Goal: Transaction & Acquisition: Purchase product/service

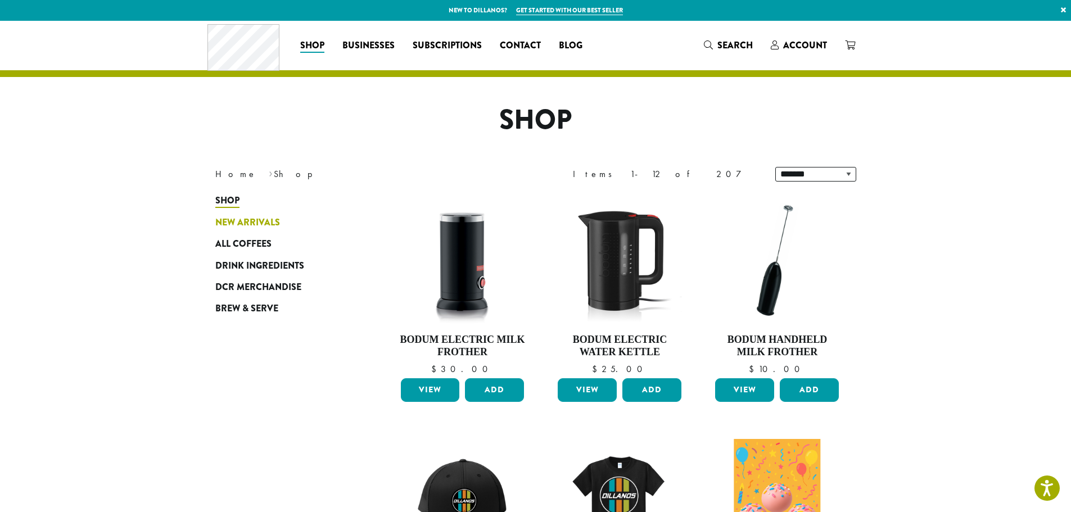
click at [251, 219] on span "New Arrivals" at bounding box center [247, 223] width 65 height 14
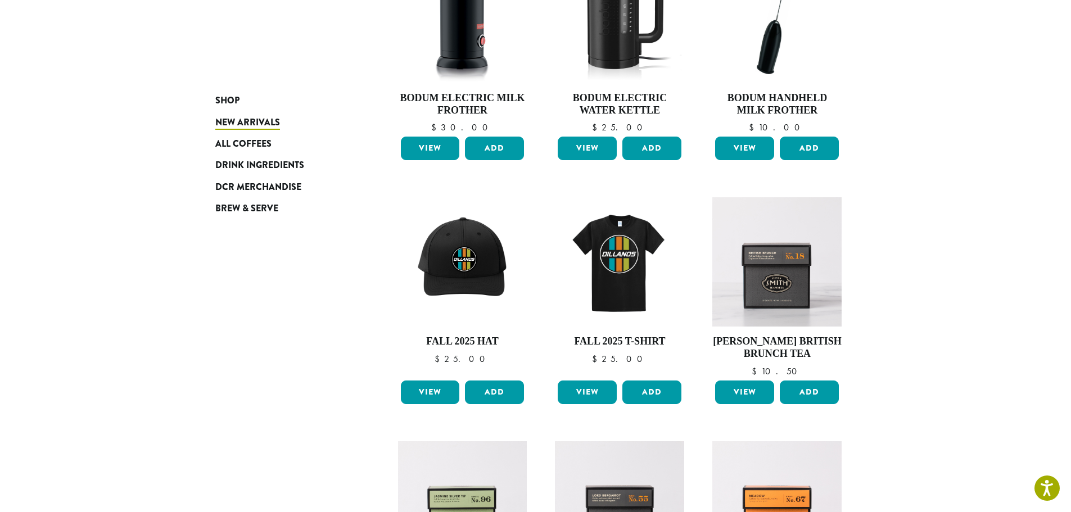
scroll to position [150, 0]
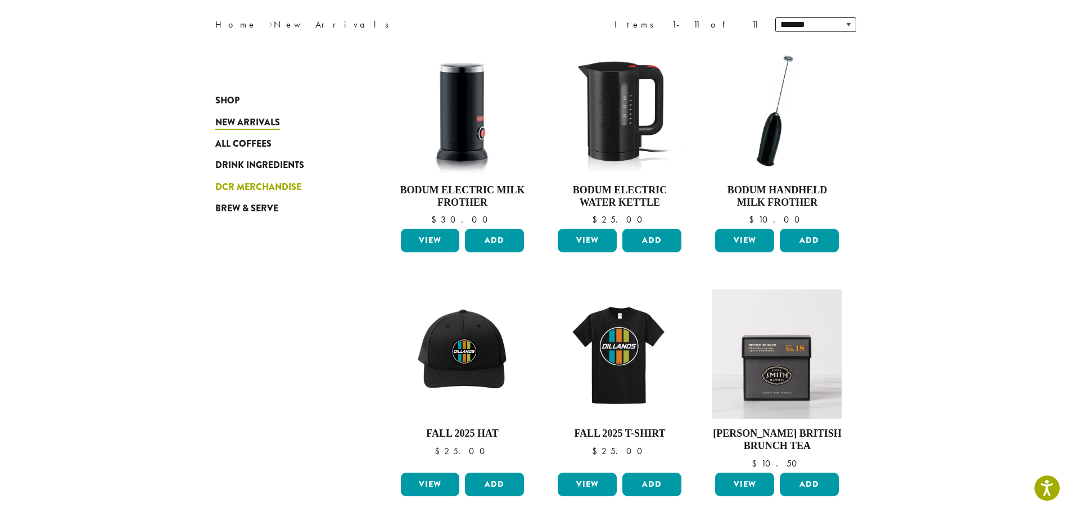
click at [245, 187] on span "DCR Merchandise" at bounding box center [258, 187] width 86 height 14
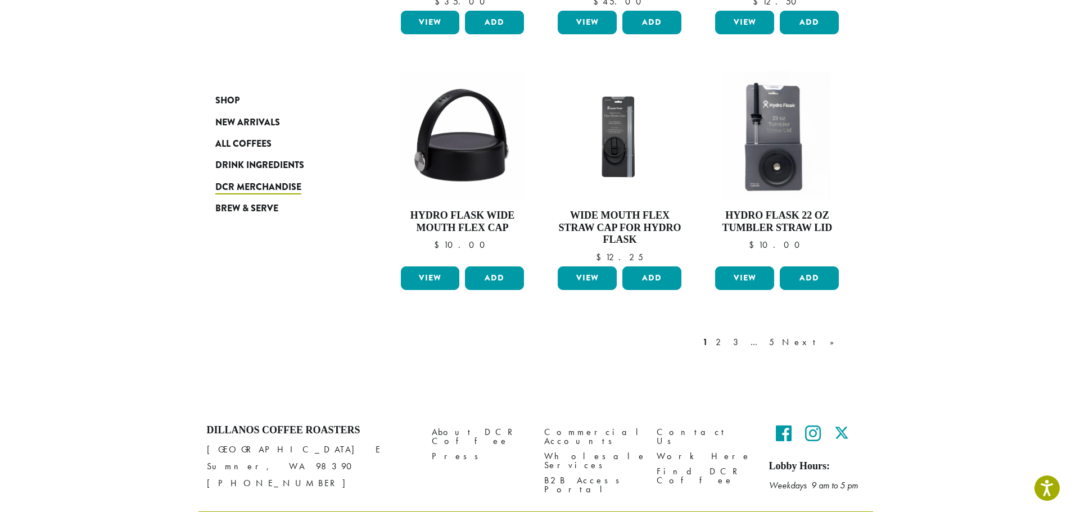
scroll to position [843, 0]
click at [727, 339] on link "2" at bounding box center [720, 341] width 14 height 13
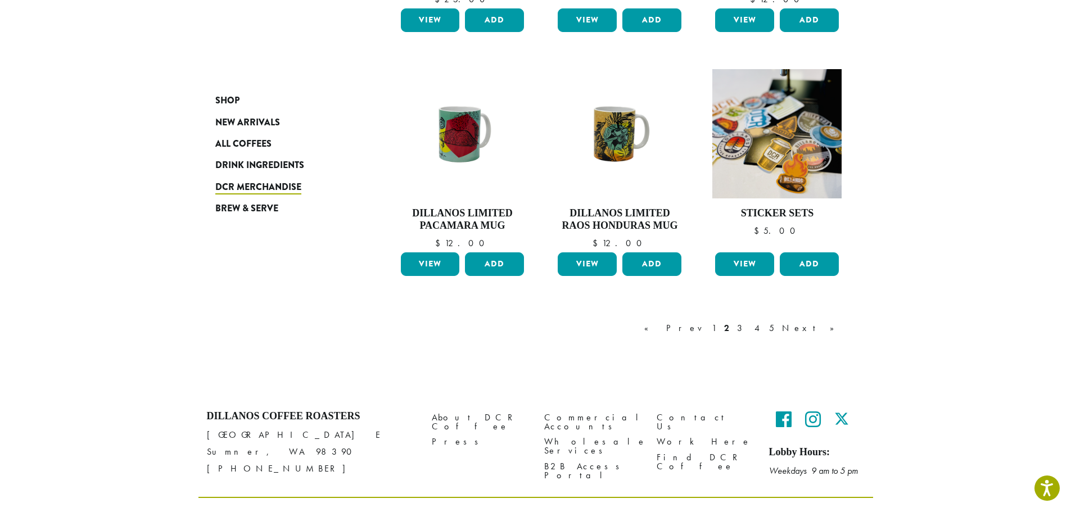
scroll to position [894, 0]
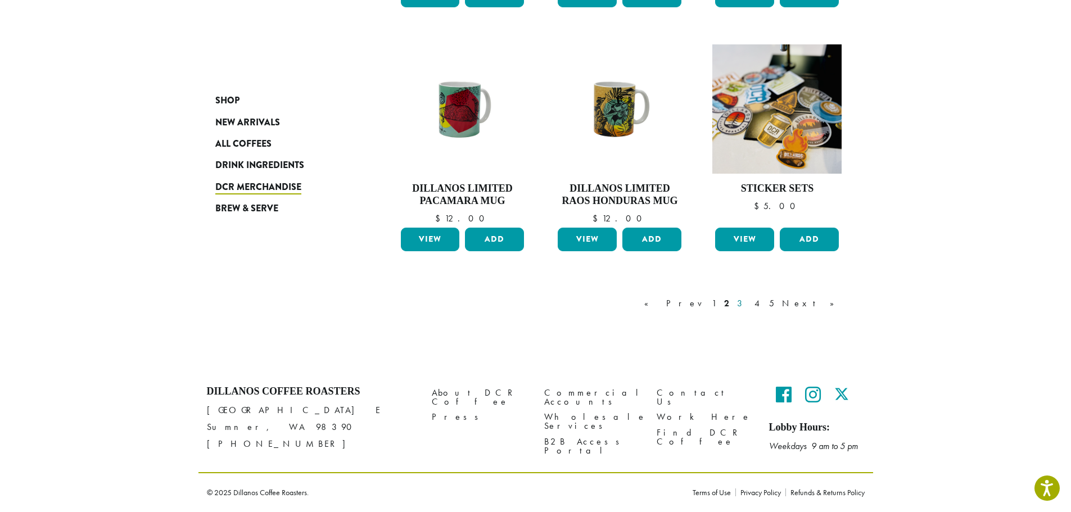
click at [749, 301] on link "3" at bounding box center [742, 303] width 14 height 13
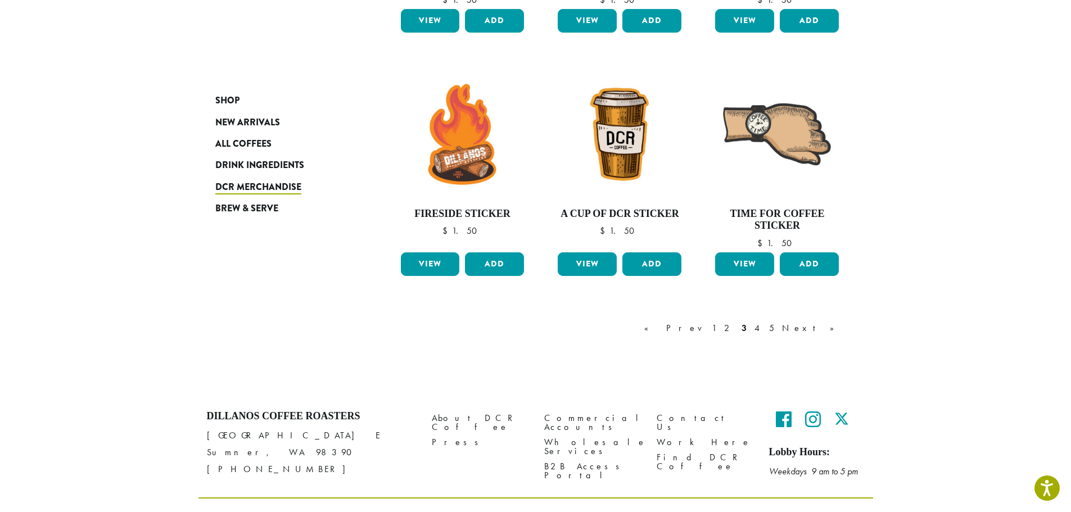
scroll to position [881, 0]
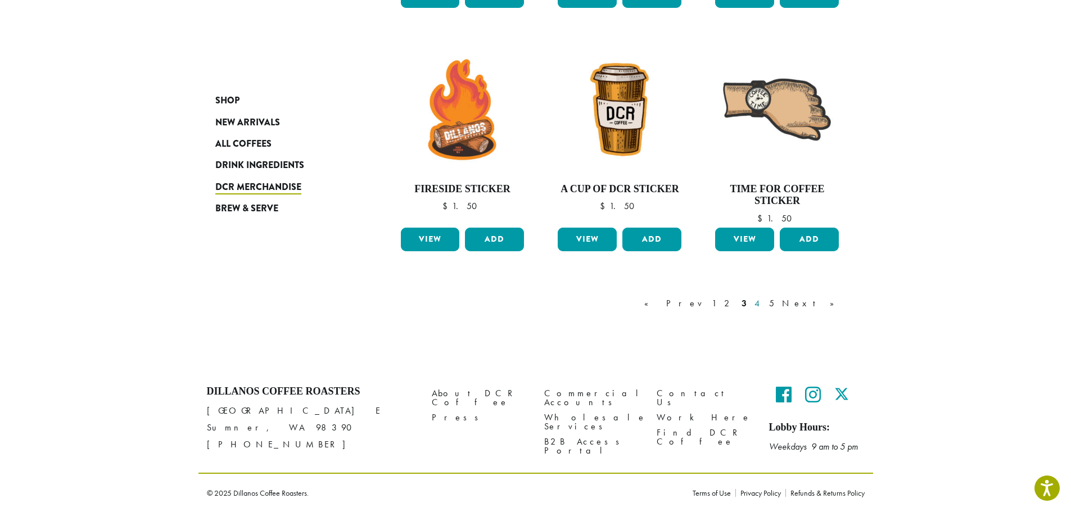
click at [763, 300] on link "4" at bounding box center [757, 303] width 11 height 13
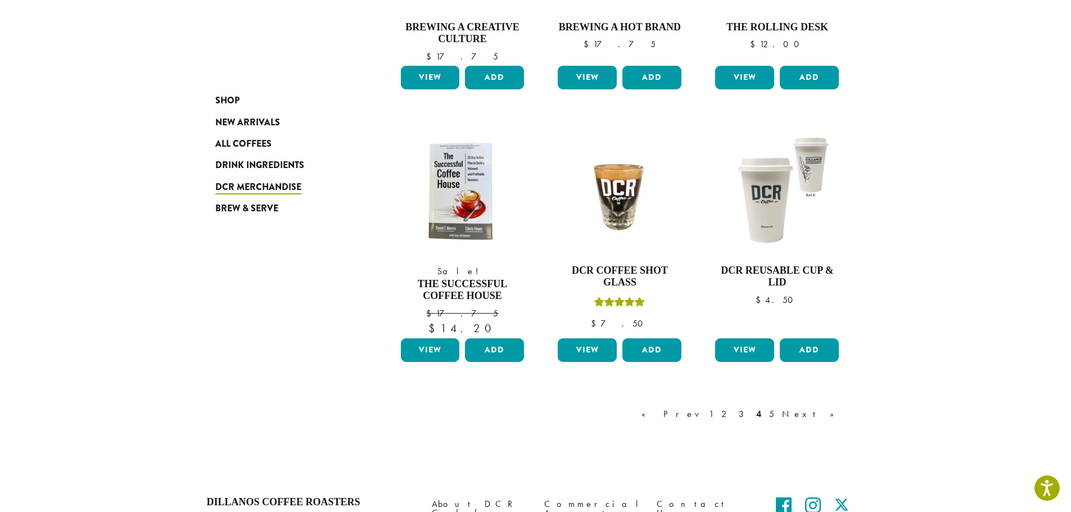
scroll to position [856, 0]
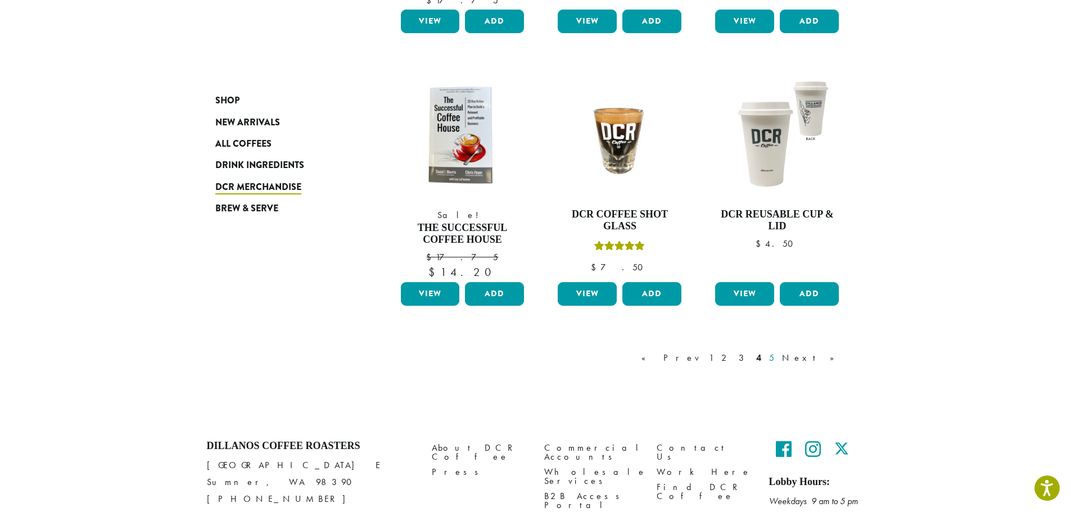
click at [776, 356] on link "5" at bounding box center [772, 357] width 10 height 13
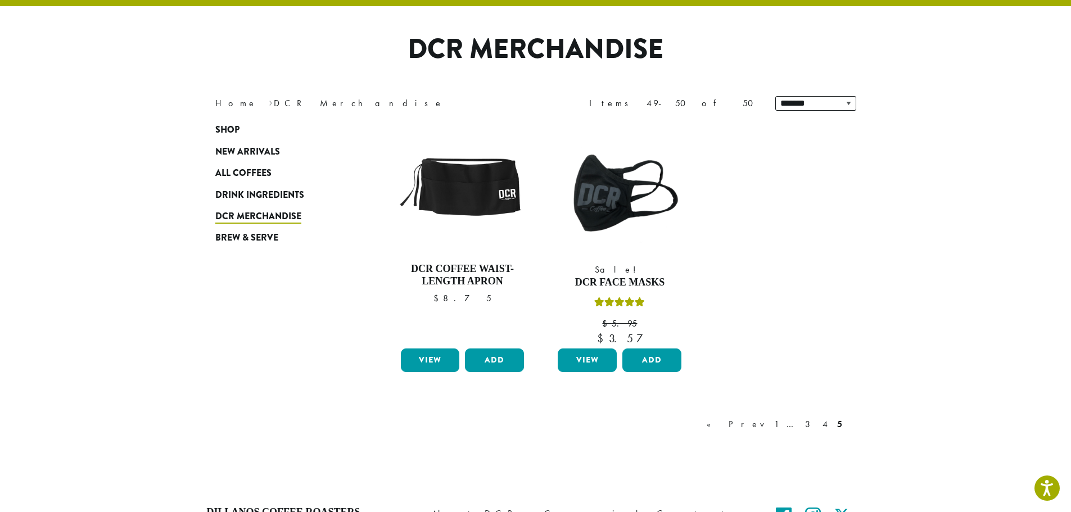
scroll to position [69, 0]
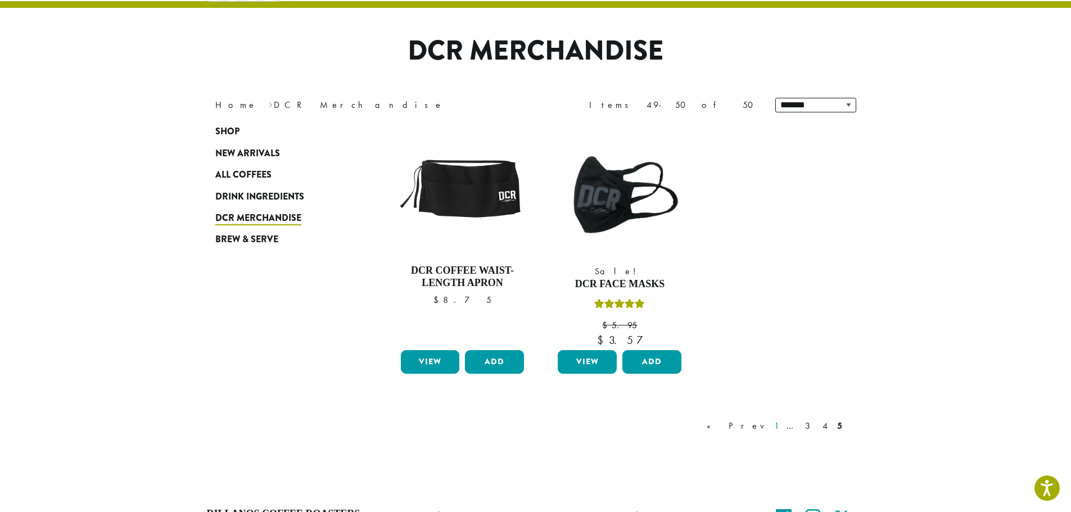
click at [781, 426] on link "1" at bounding box center [776, 425] width 9 height 13
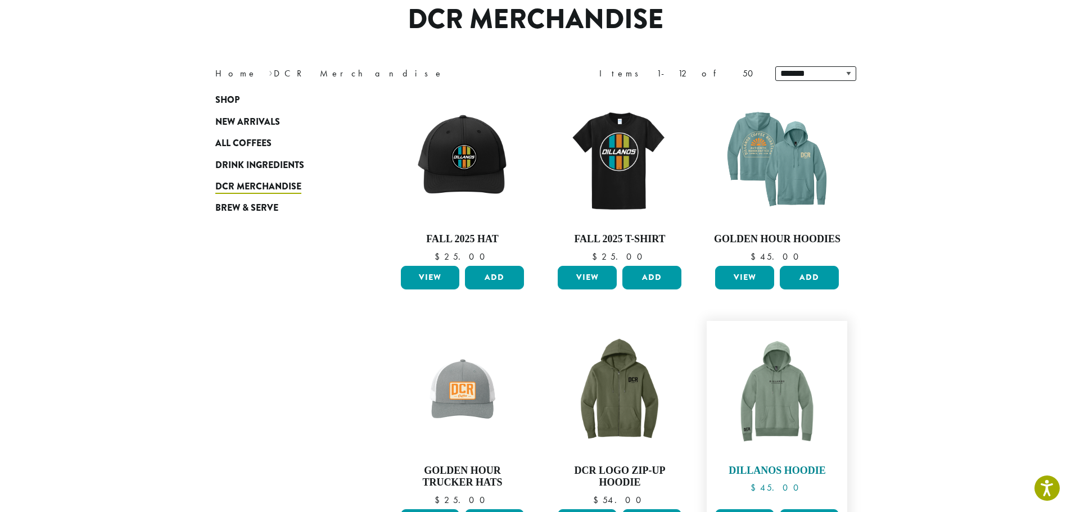
scroll to position [69, 0]
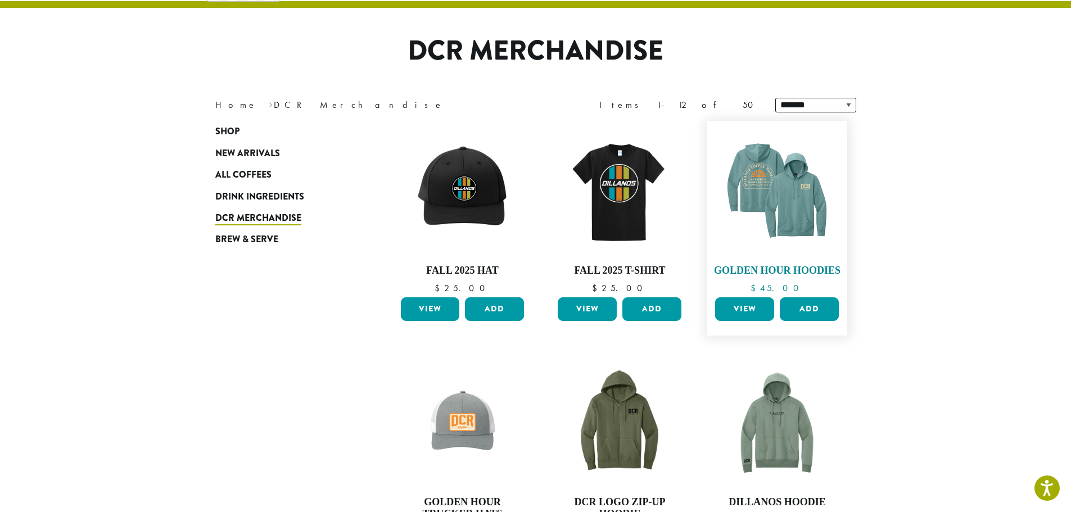
click at [784, 201] on img at bounding box center [776, 190] width 129 height 129
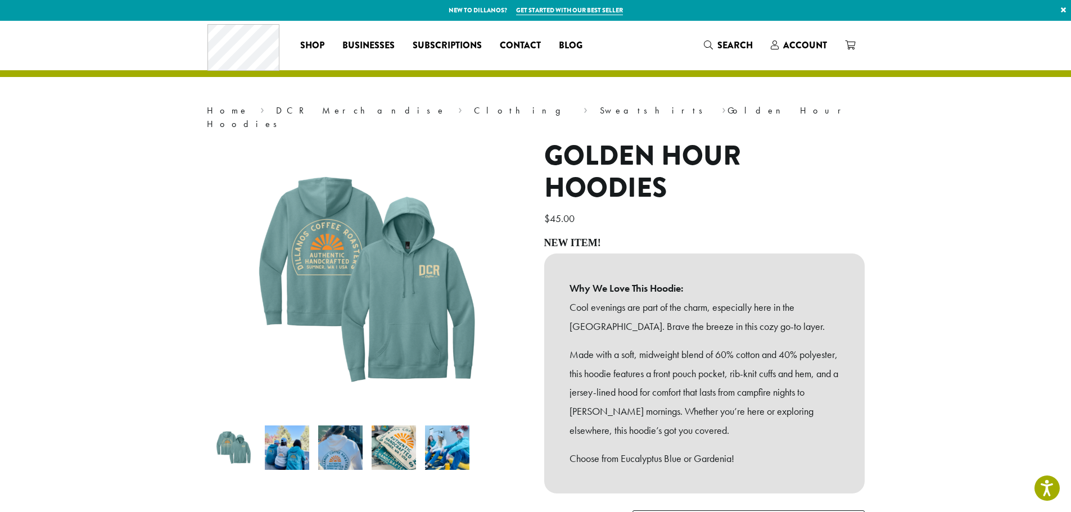
scroll to position [225, 0]
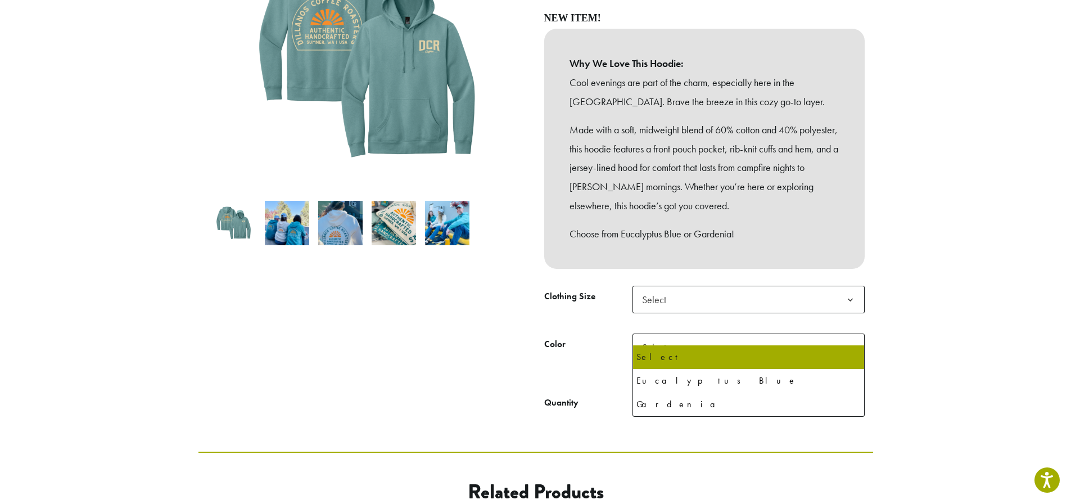
click at [850, 337] on b at bounding box center [851, 348] width 28 height 28
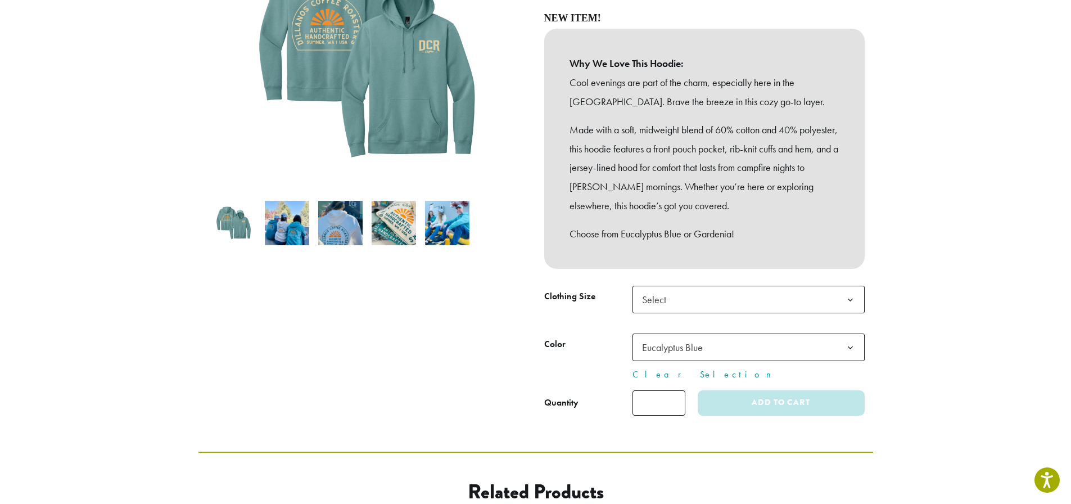
click at [850, 334] on b at bounding box center [851, 348] width 28 height 28
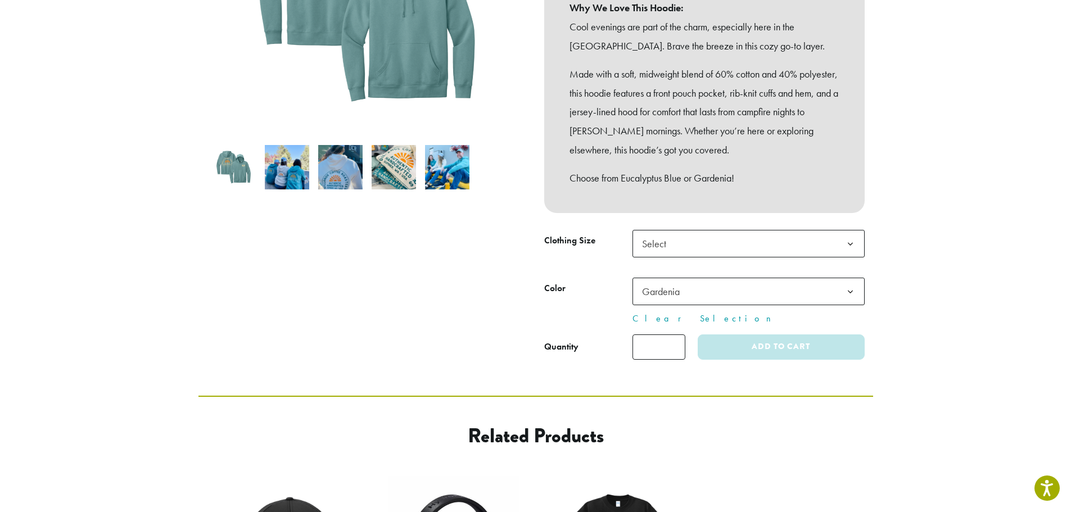
scroll to position [281, 0]
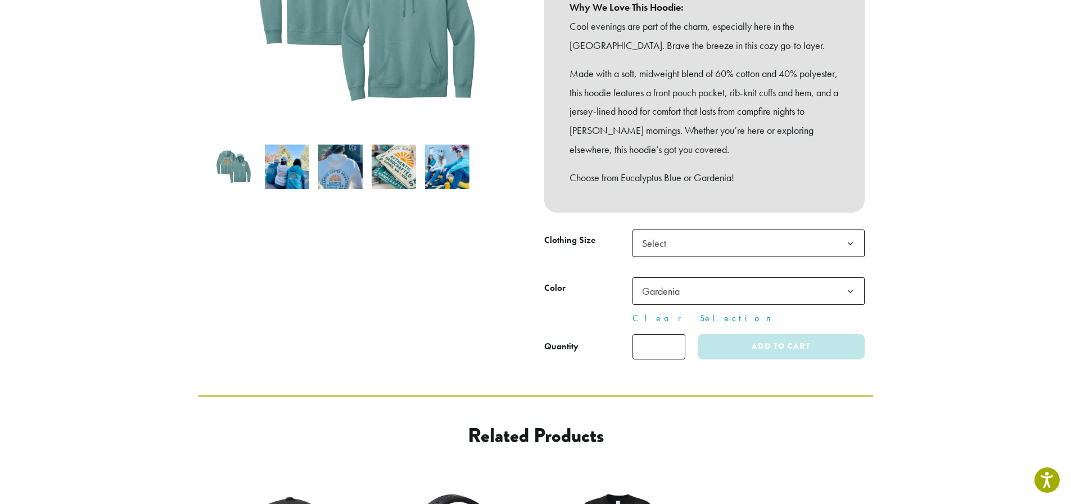
click at [846, 278] on b at bounding box center [851, 292] width 28 height 28
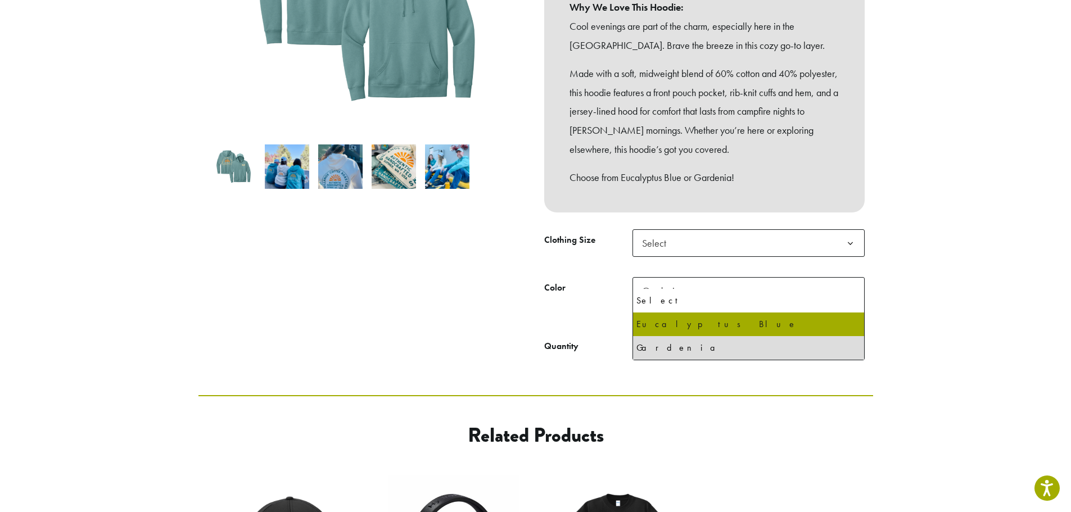
select select "**********"
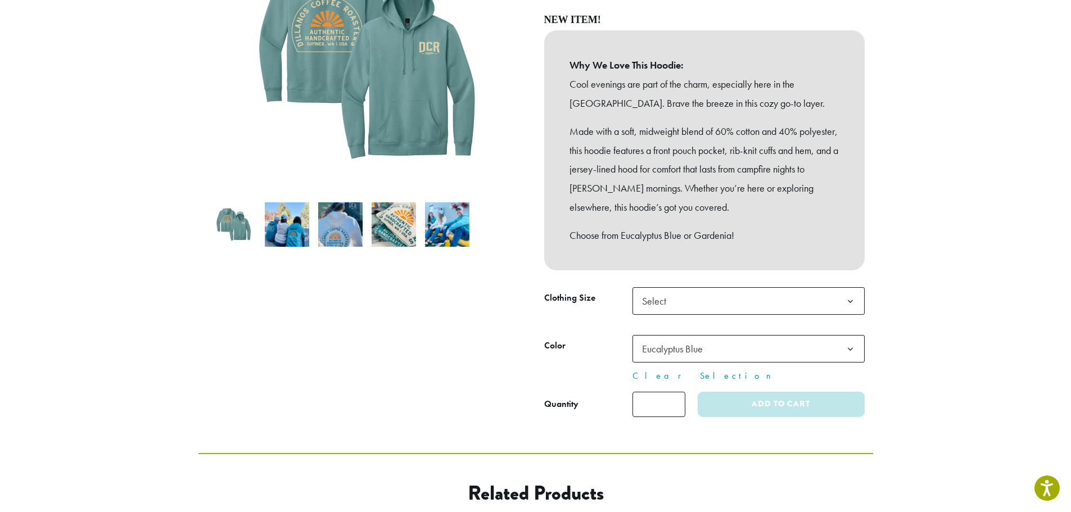
scroll to position [225, 0]
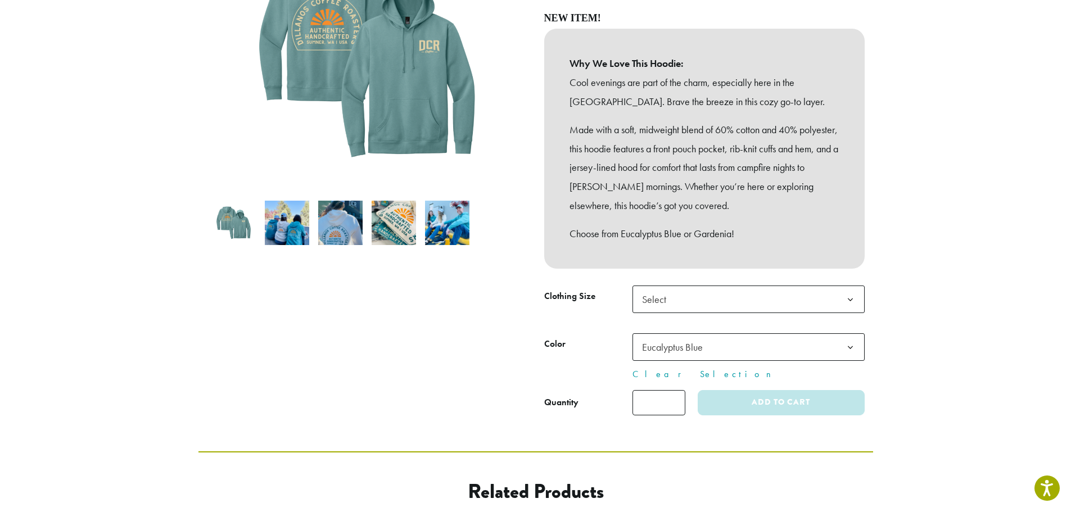
click at [277, 217] on img at bounding box center [287, 223] width 44 height 44
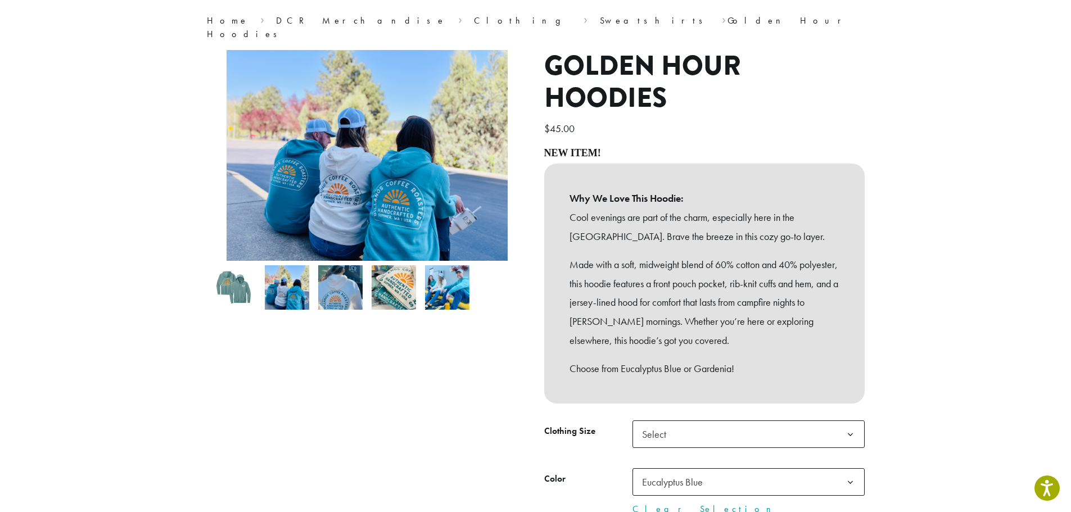
scroll to position [0, 0]
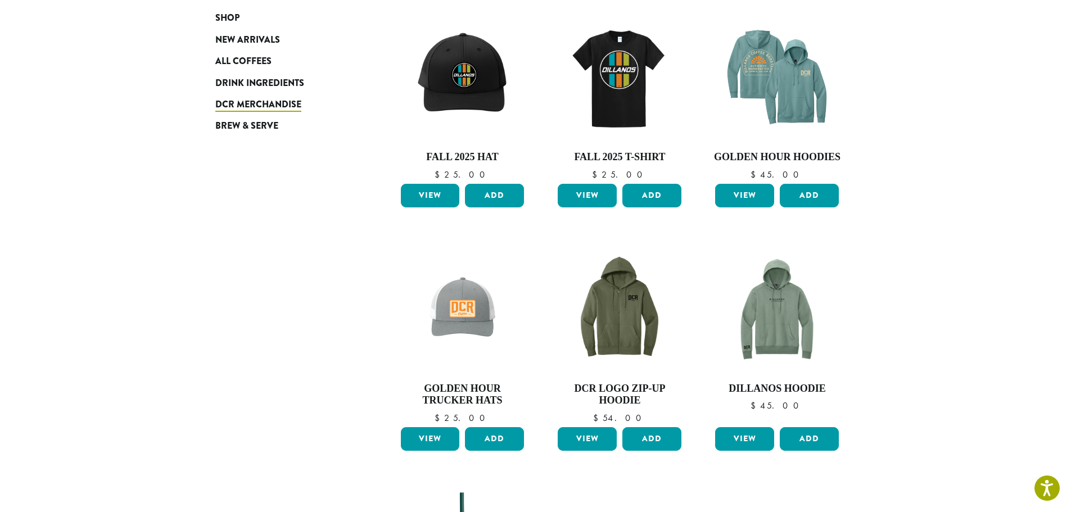
scroll to position [238, 0]
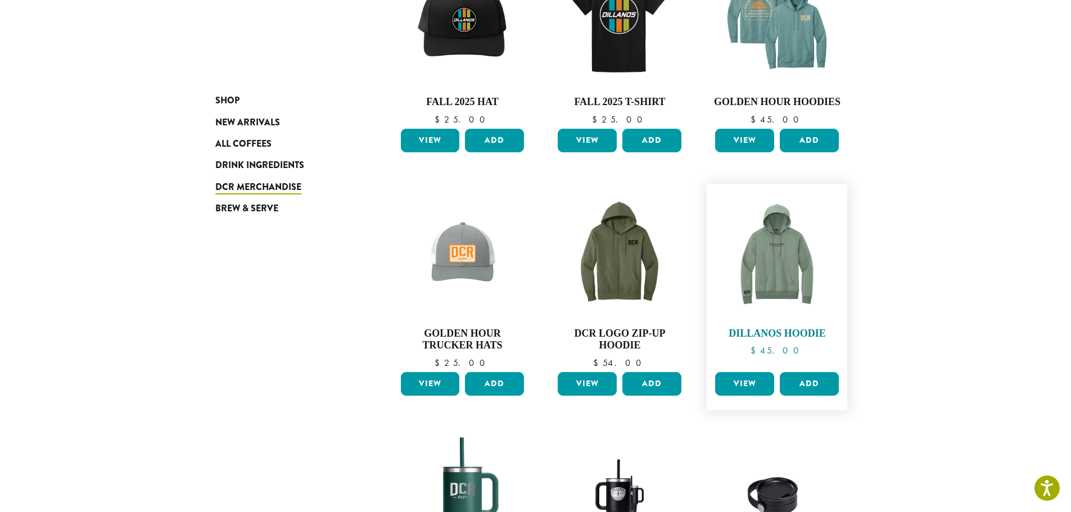
click at [774, 287] on img at bounding box center [776, 253] width 129 height 129
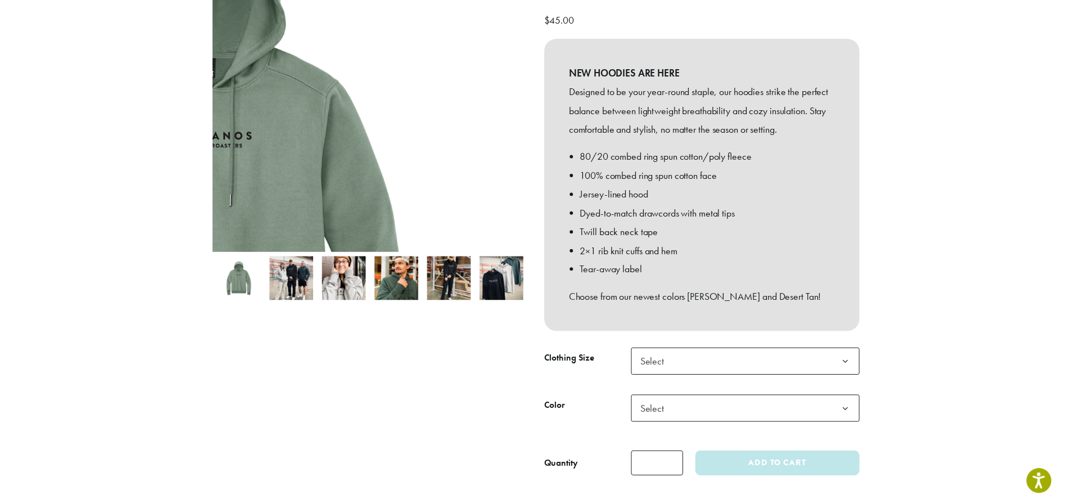
scroll to position [169, 0]
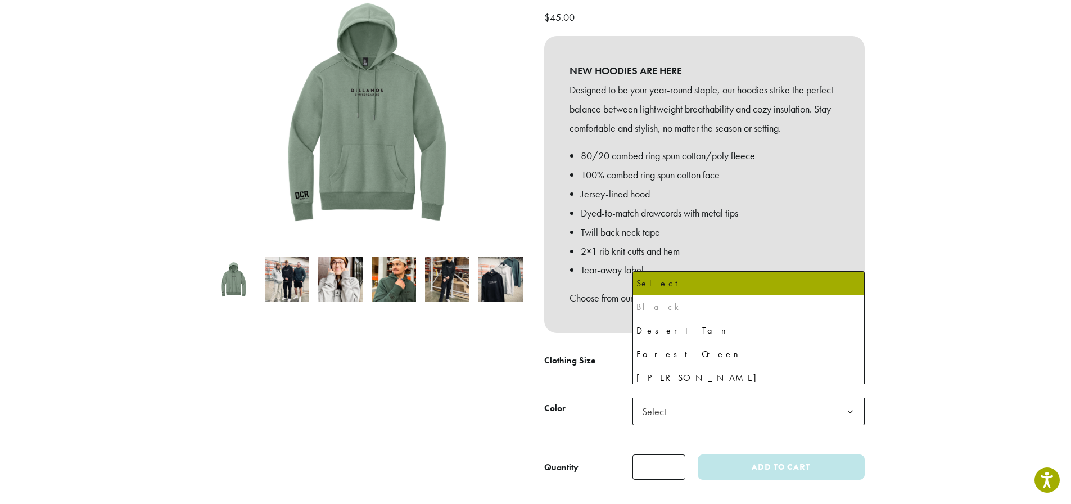
click at [847, 398] on b at bounding box center [851, 412] width 28 height 28
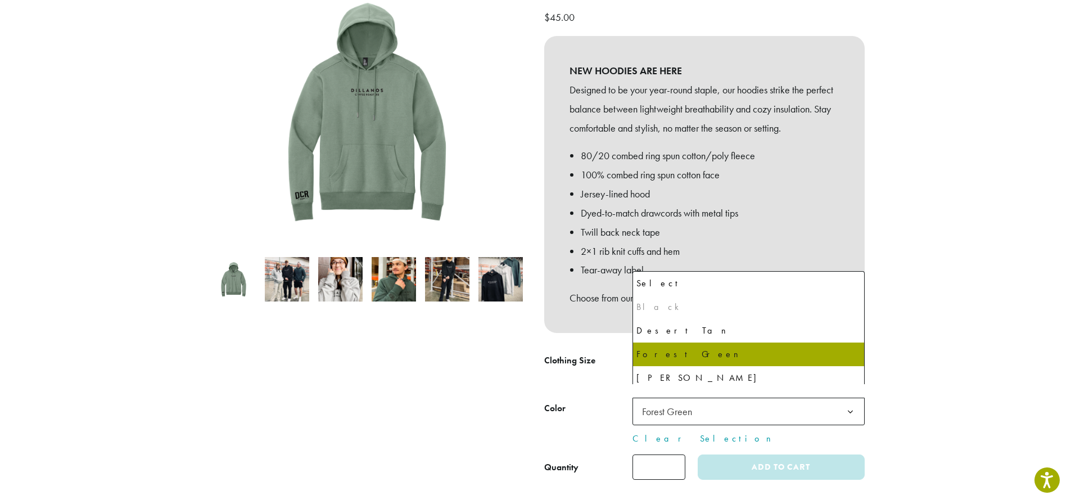
click at [844, 398] on b at bounding box center [851, 412] width 28 height 28
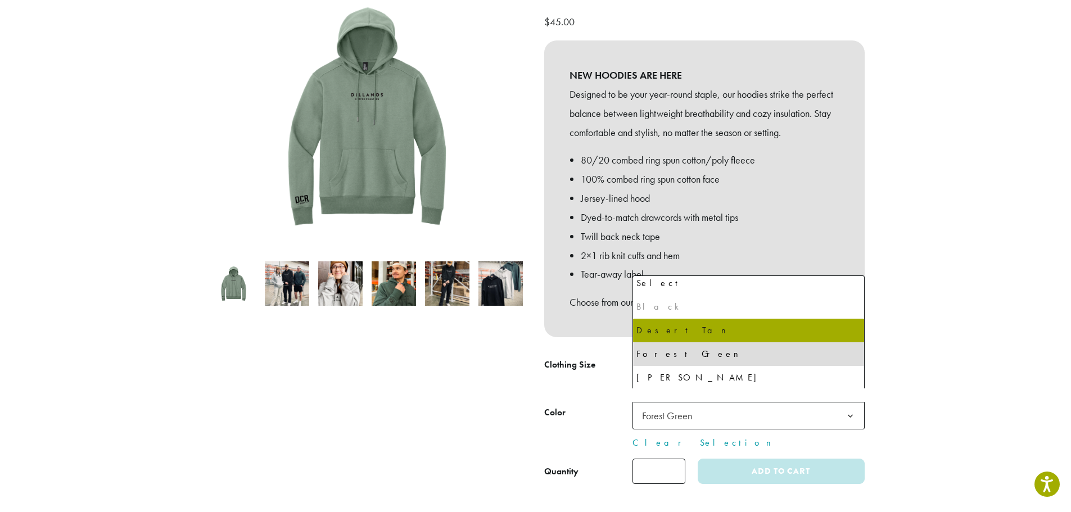
scroll to position [6, 0]
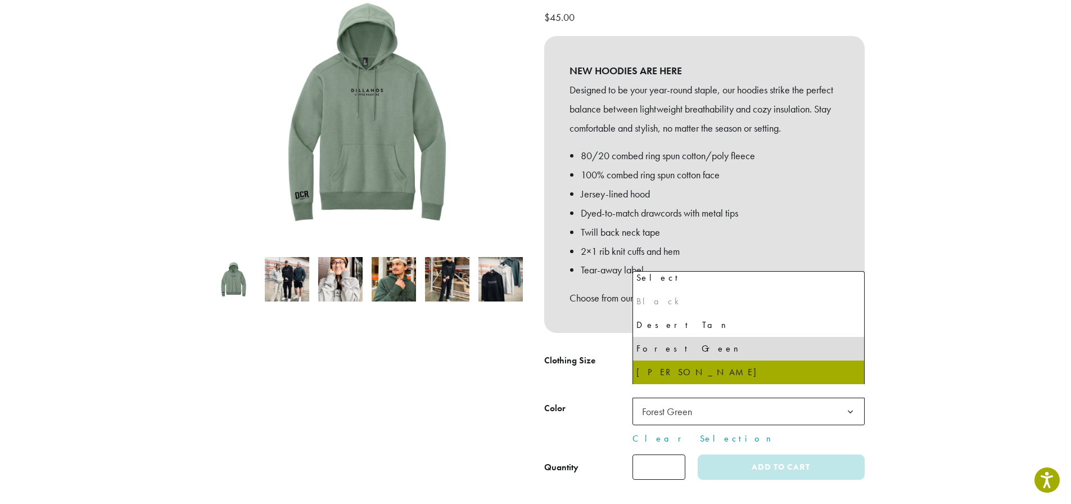
select select "**********"
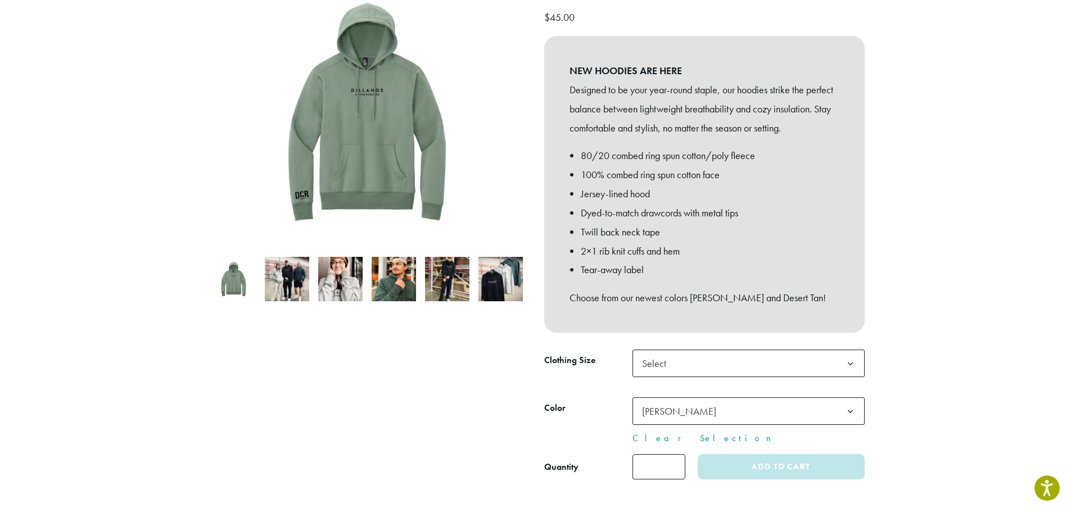
click at [346, 272] on img at bounding box center [340, 279] width 44 height 44
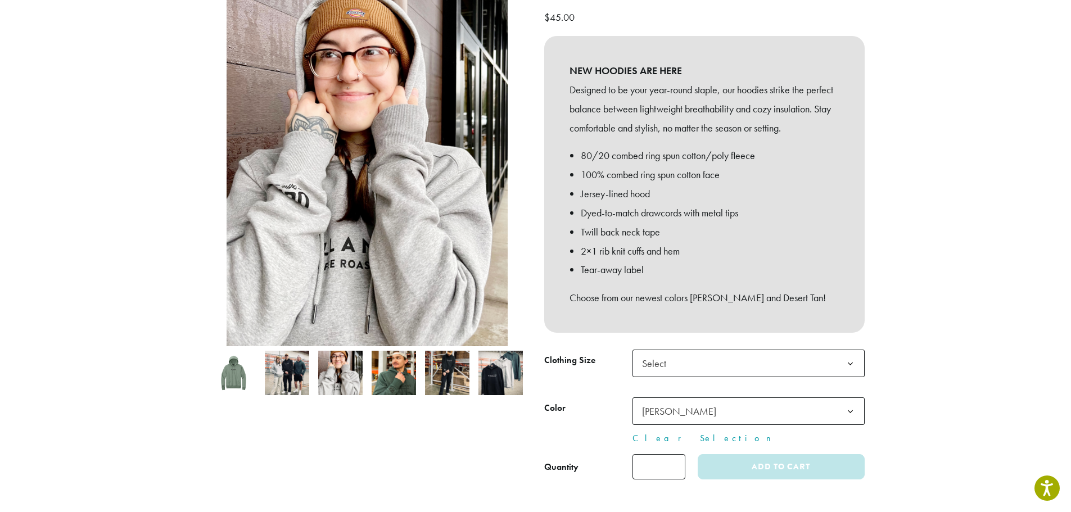
click at [383, 358] on img at bounding box center [394, 373] width 44 height 44
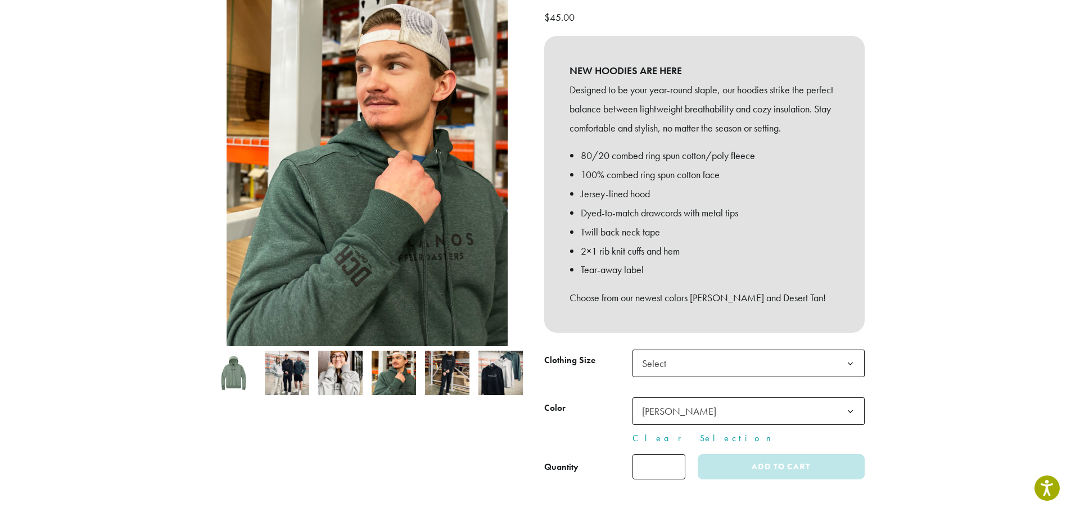
click at [491, 364] on img at bounding box center [500, 373] width 44 height 44
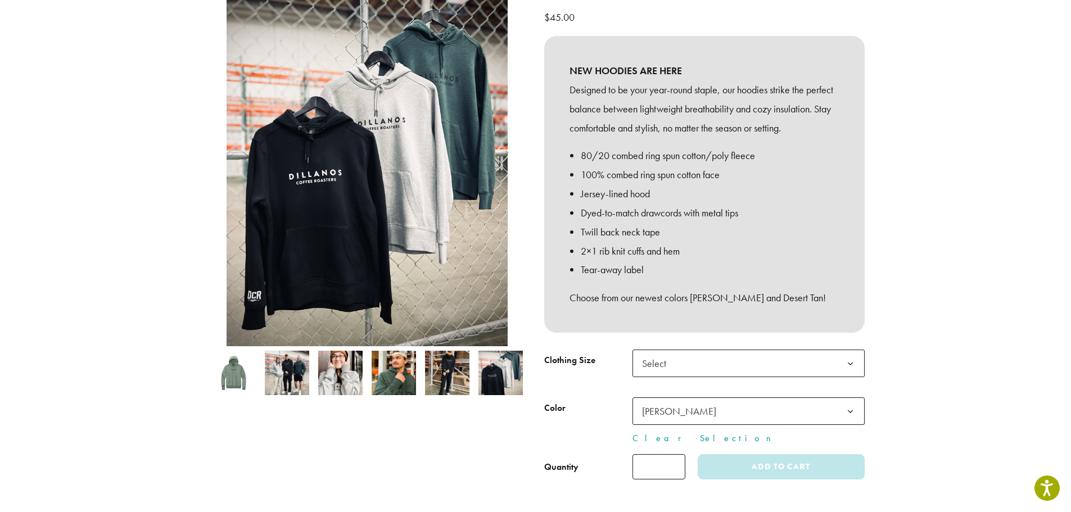
click at [396, 361] on img at bounding box center [394, 373] width 44 height 44
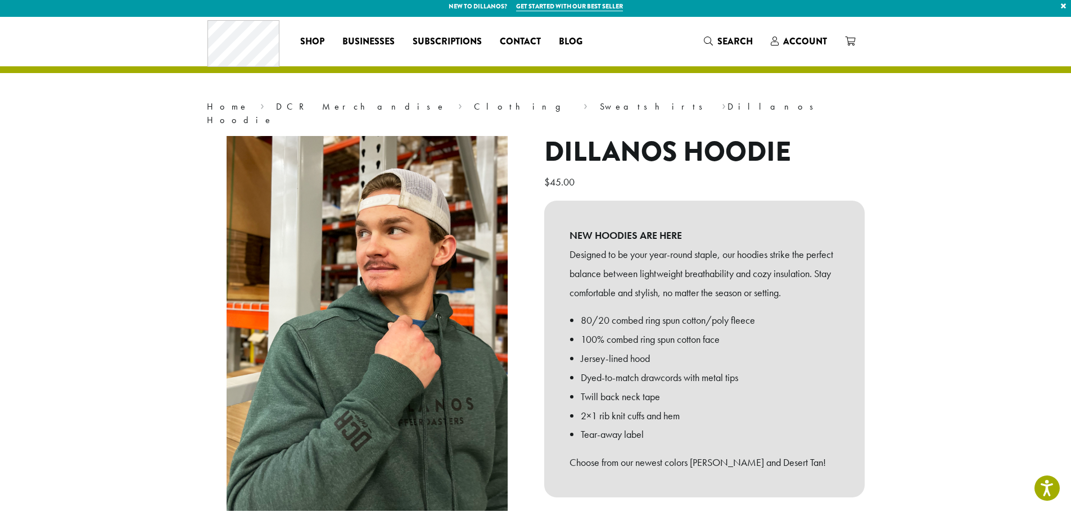
scroll to position [0, 0]
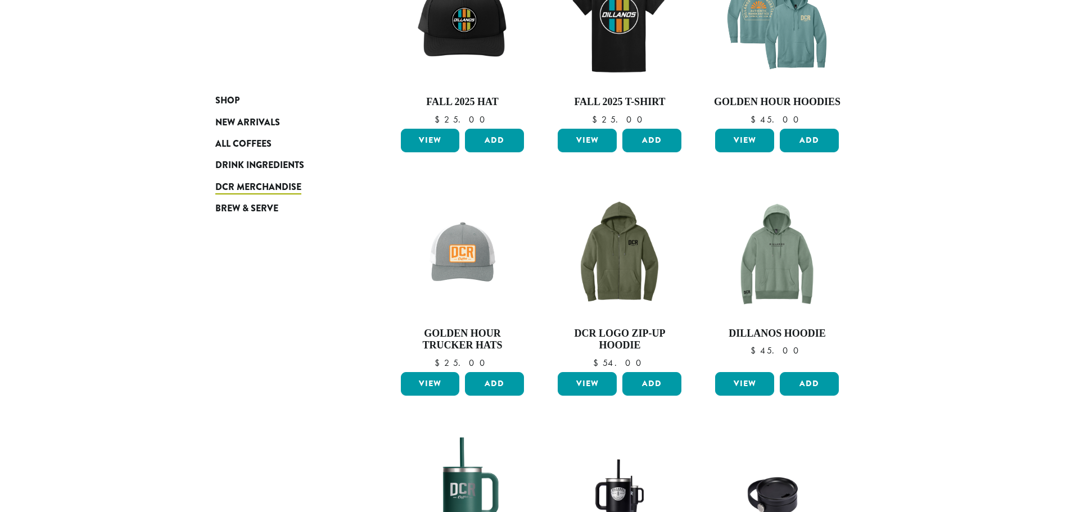
scroll to position [238, 0]
